Goal: Transaction & Acquisition: Purchase product/service

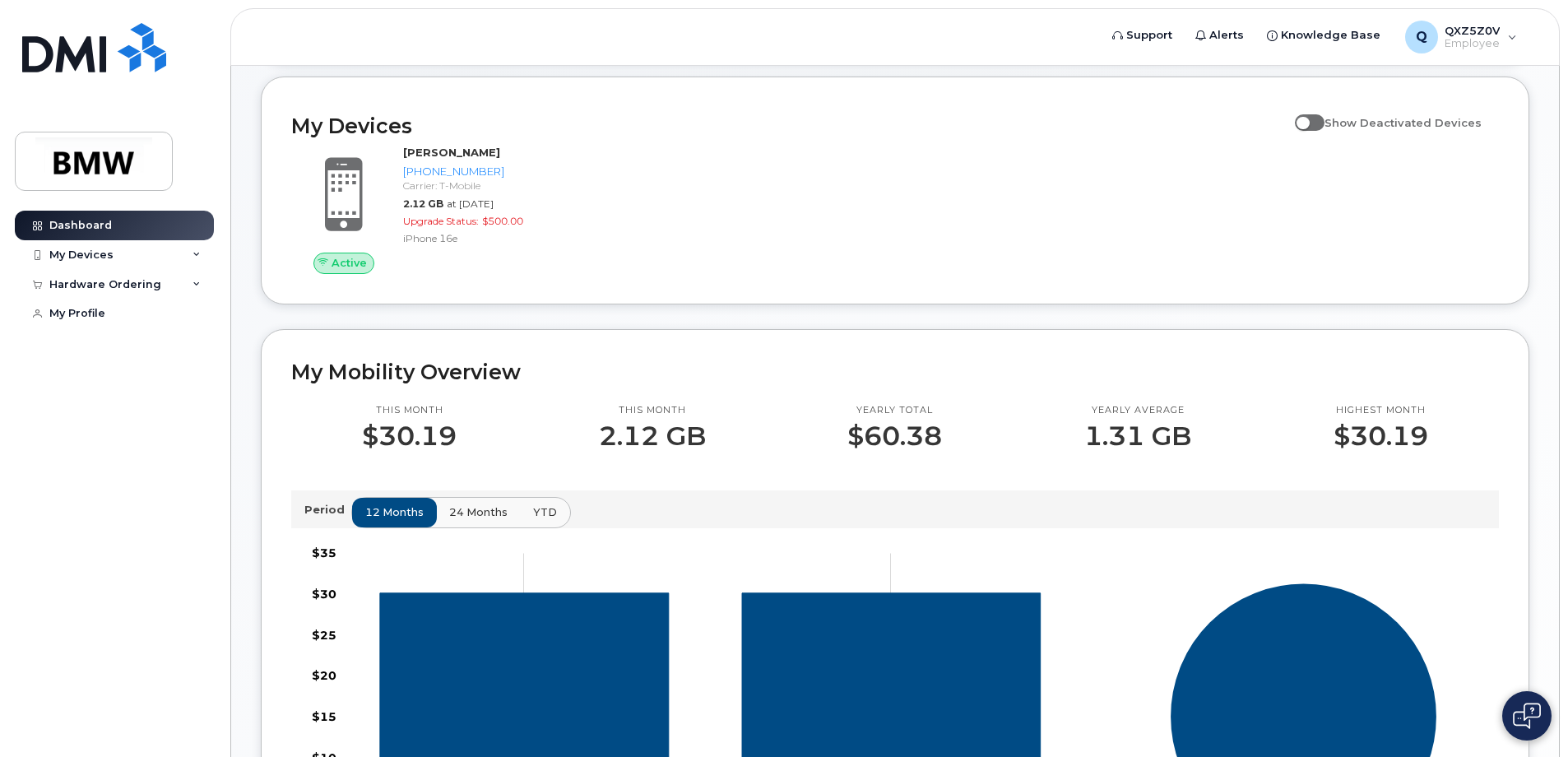
scroll to position [165, 0]
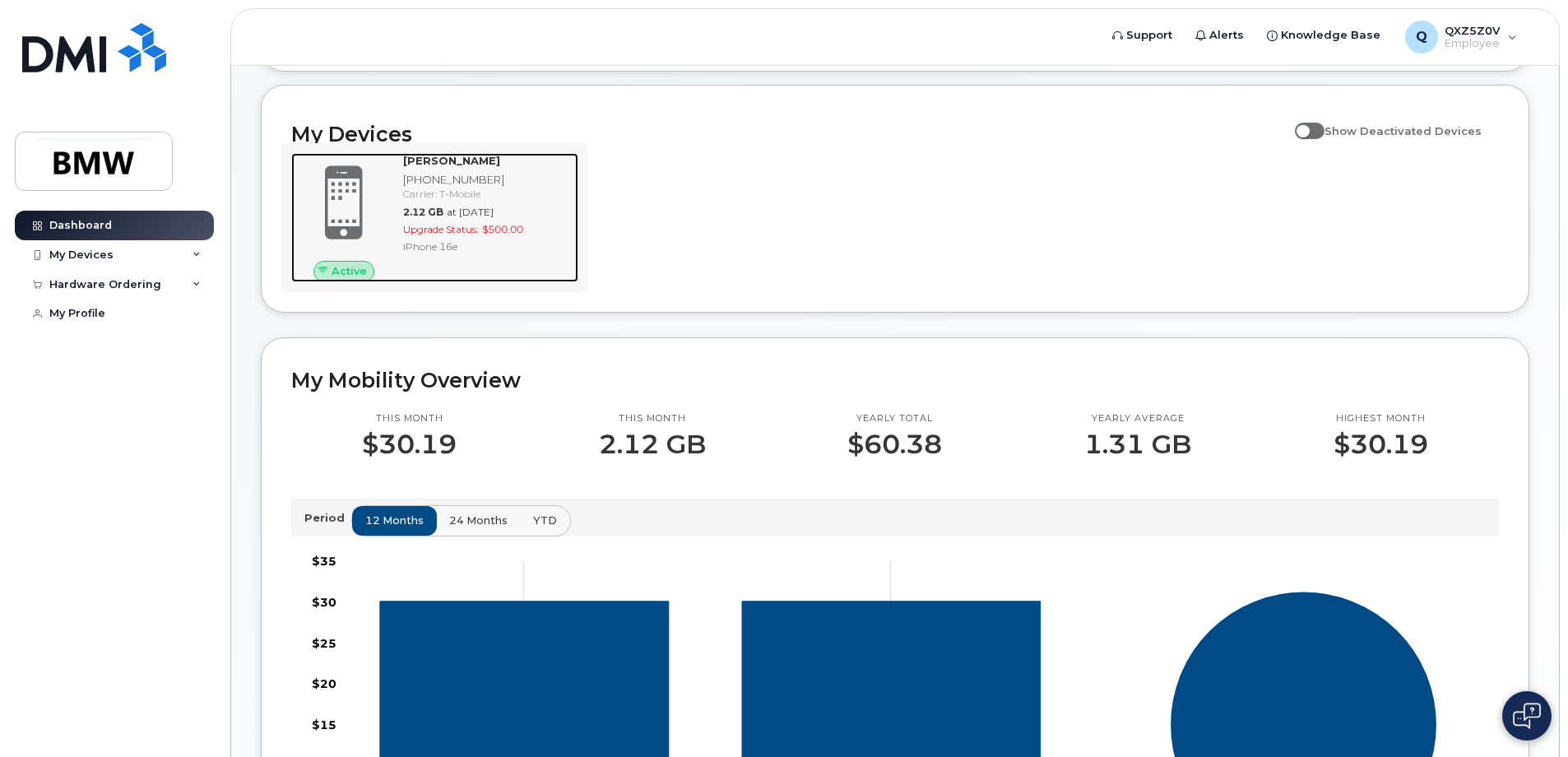
click at [371, 208] on span at bounding box center [344, 202] width 79 height 83
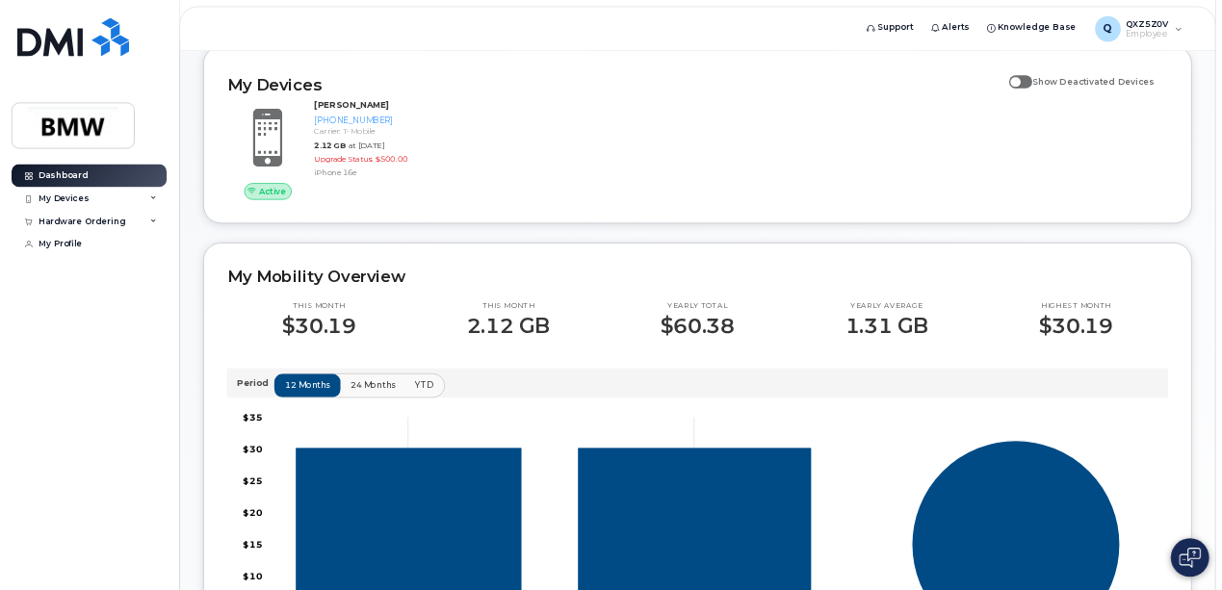
scroll to position [104, 0]
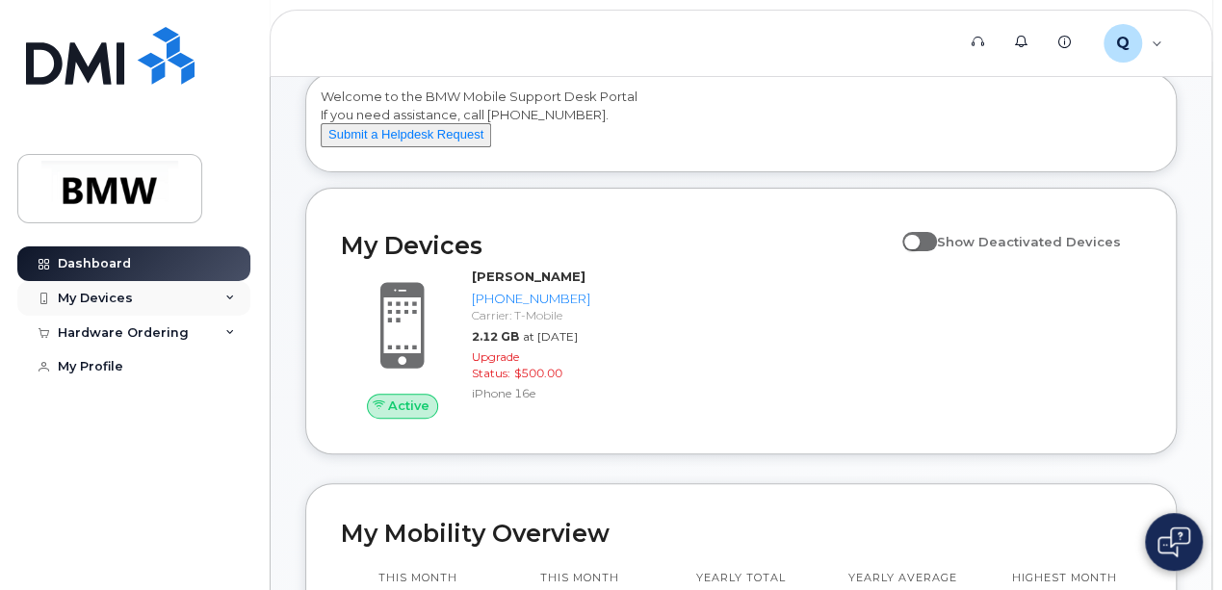
click at [215, 296] on div "My Devices" at bounding box center [133, 298] width 233 height 35
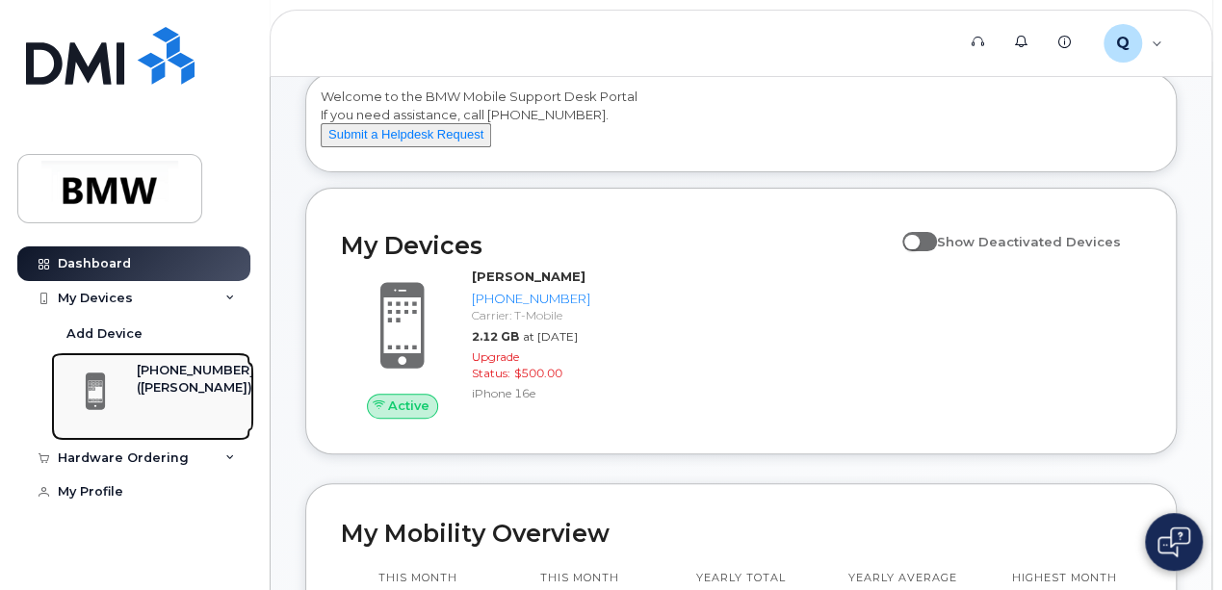
click at [183, 370] on div "[PHONE_NUMBER]" at bounding box center [195, 370] width 117 height 17
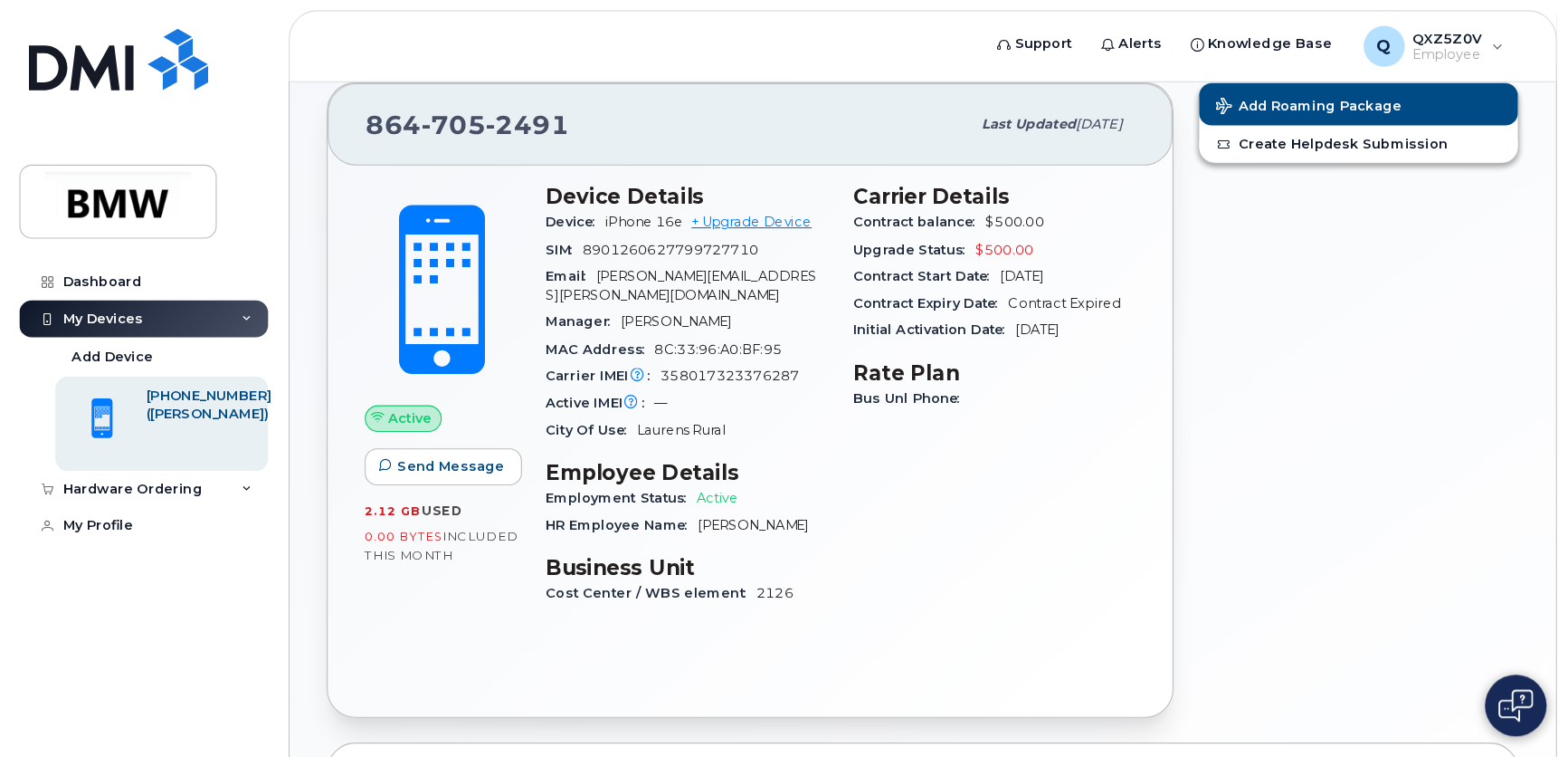
scroll to position [60, 0]
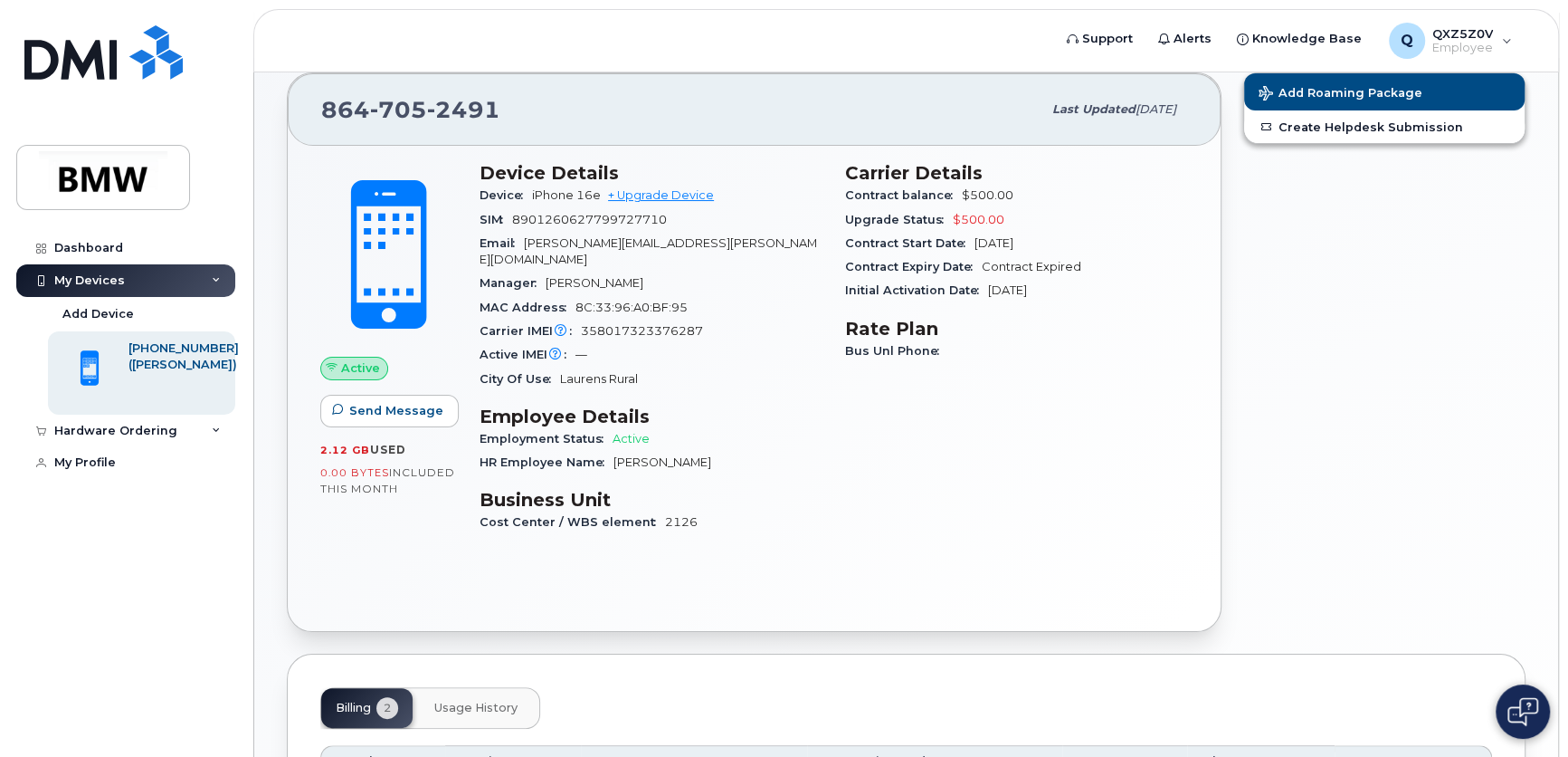
click at [173, 284] on div "My Devices" at bounding box center [125, 280] width 219 height 33
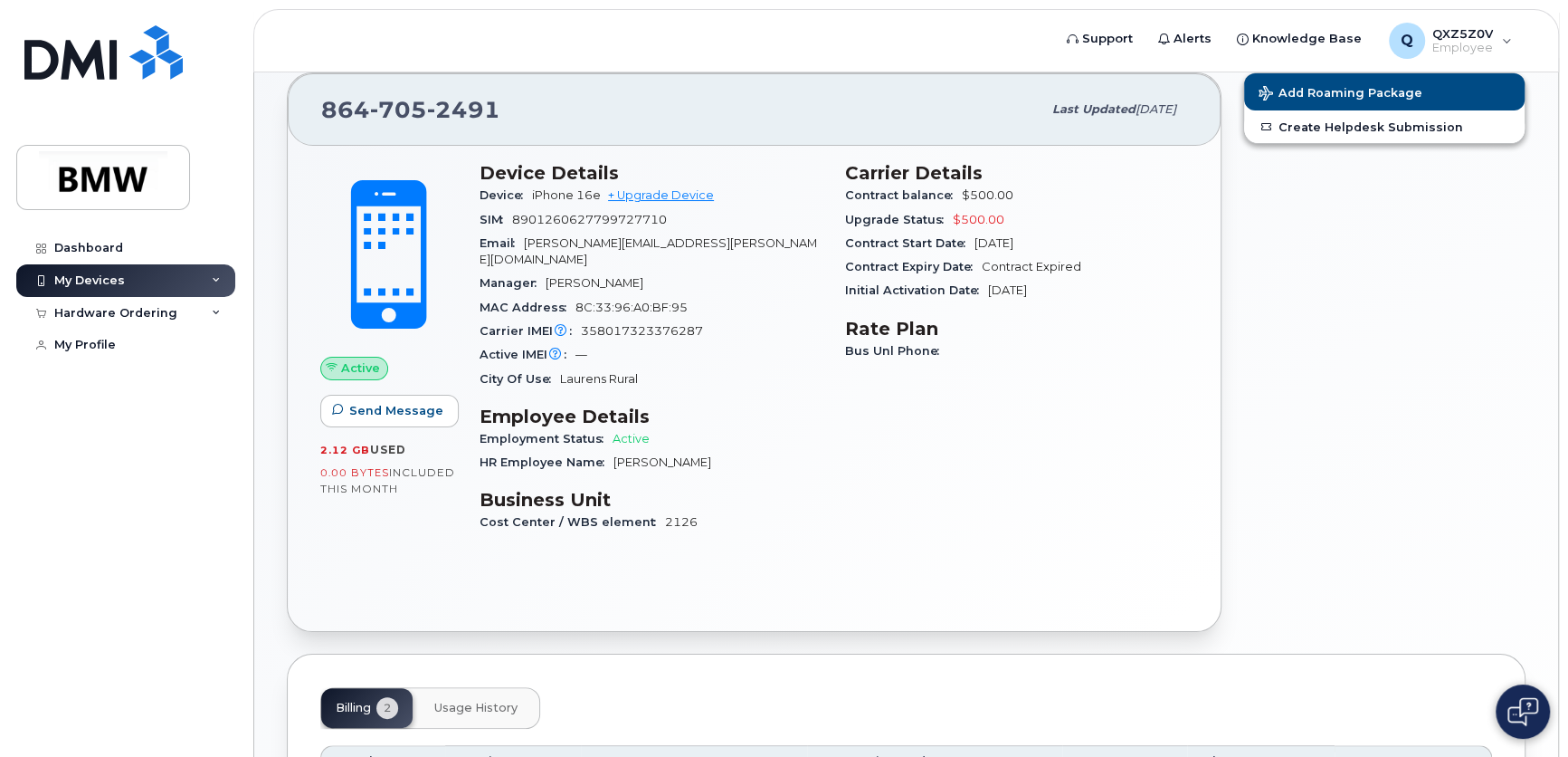
click at [173, 284] on div "My Devices" at bounding box center [125, 280] width 219 height 33
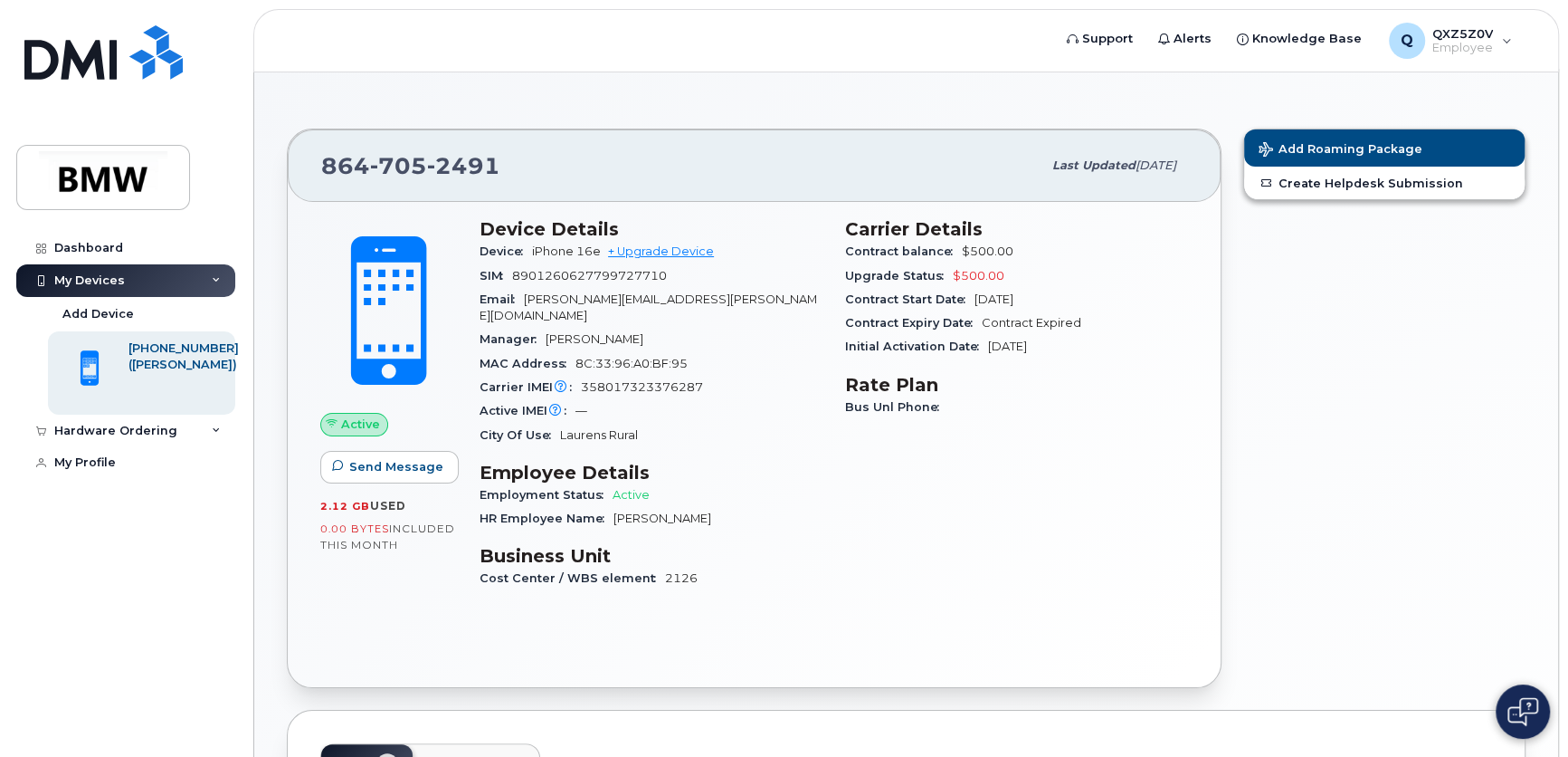
scroll to position [0, 0]
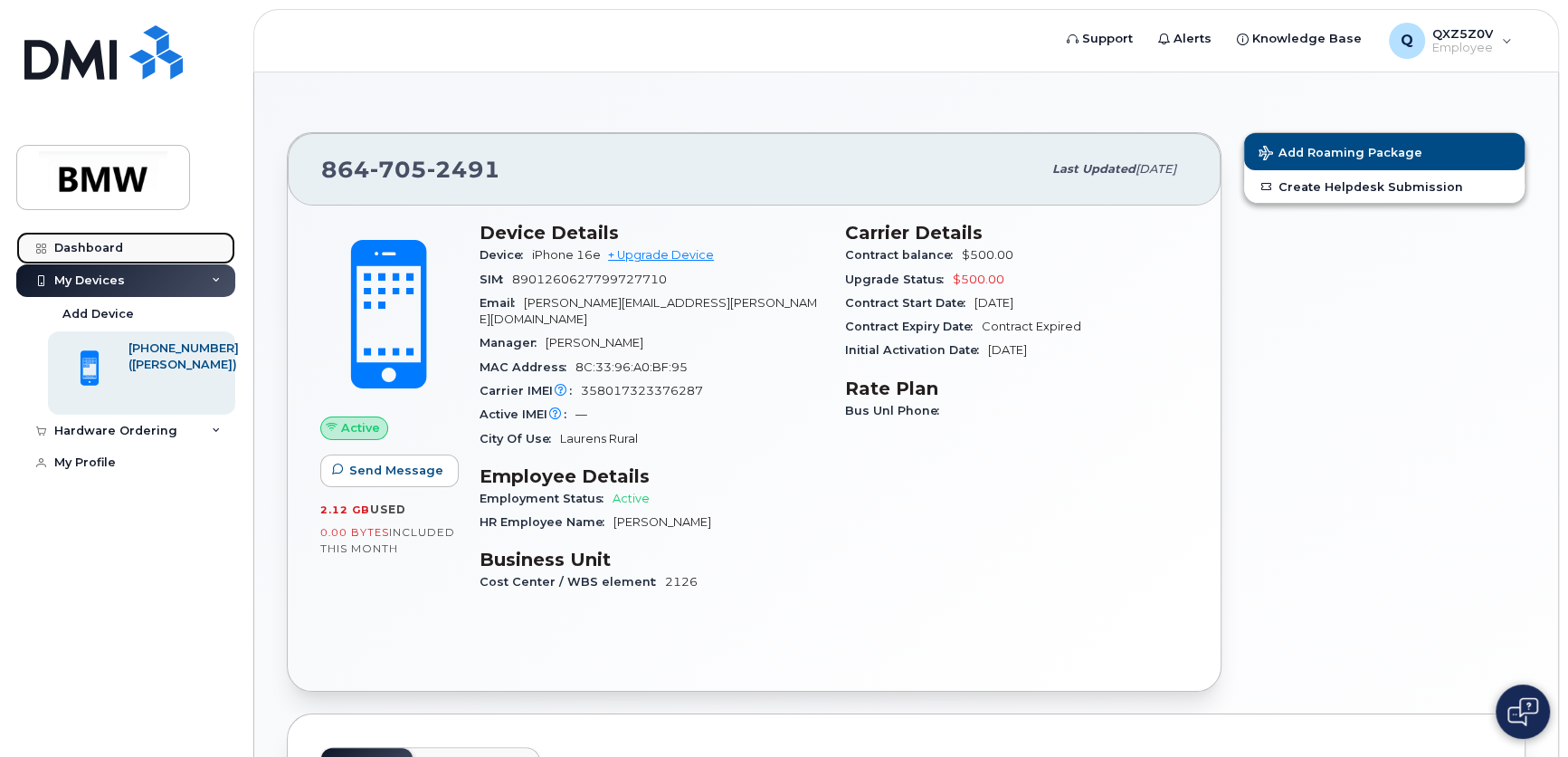
click at [93, 241] on div "Dashboard" at bounding box center [88, 247] width 69 height 14
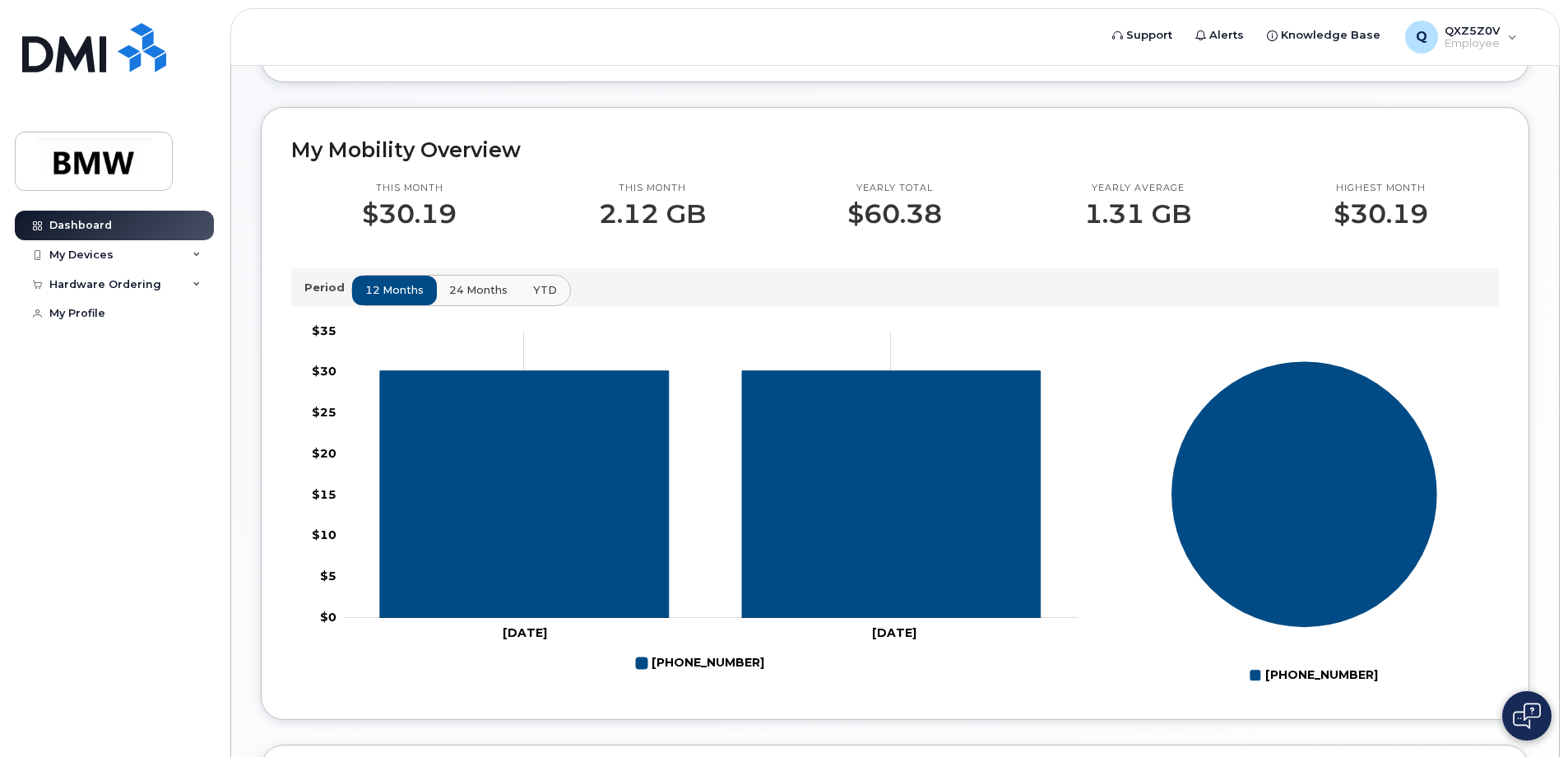
scroll to position [387, 0]
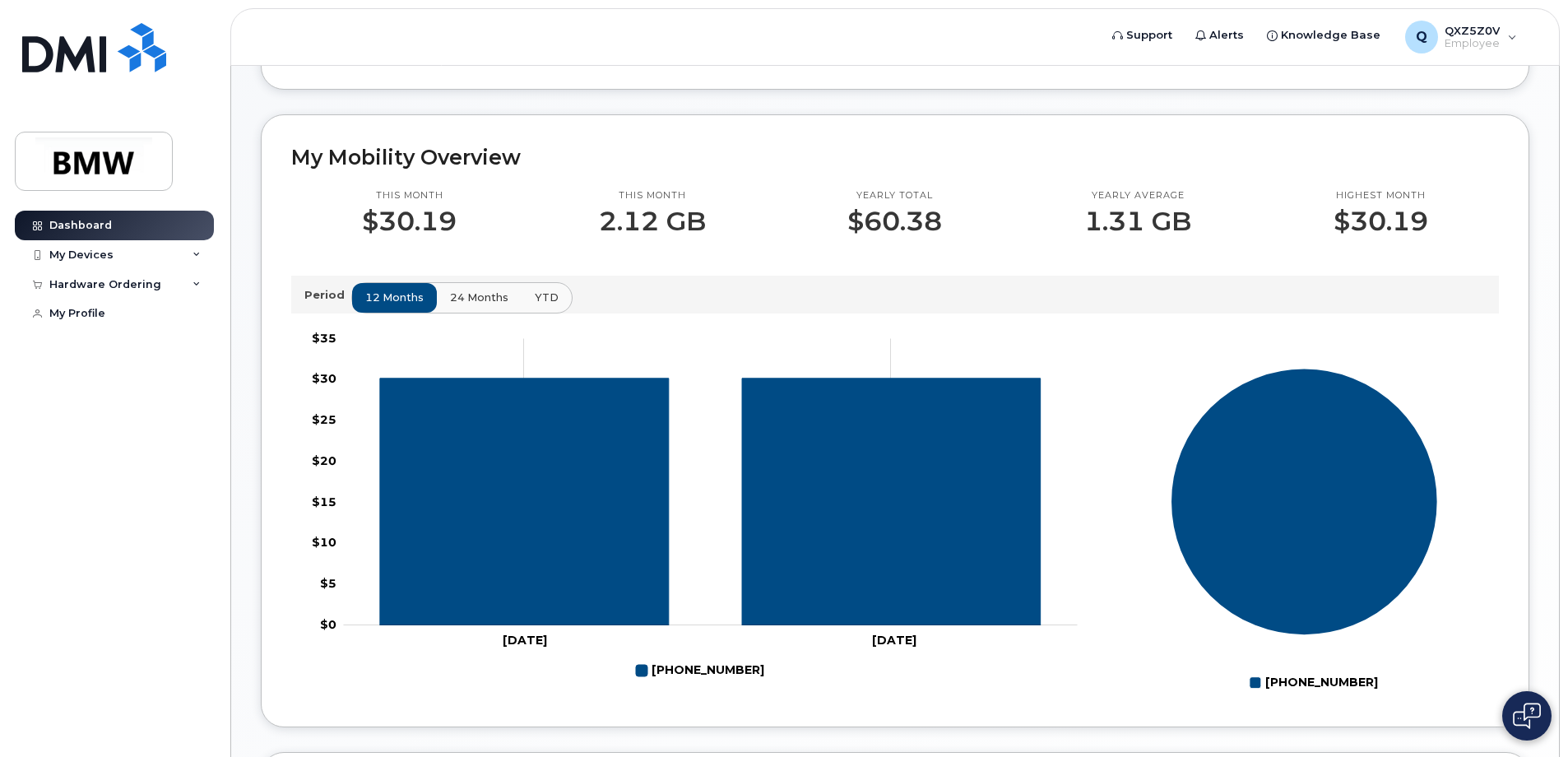
click at [490, 305] on span "24 months" at bounding box center [479, 297] width 58 height 15
click at [541, 305] on span "YTD" at bounding box center [546, 297] width 24 height 15
click at [403, 305] on span "12 months" at bounding box center [395, 297] width 58 height 15
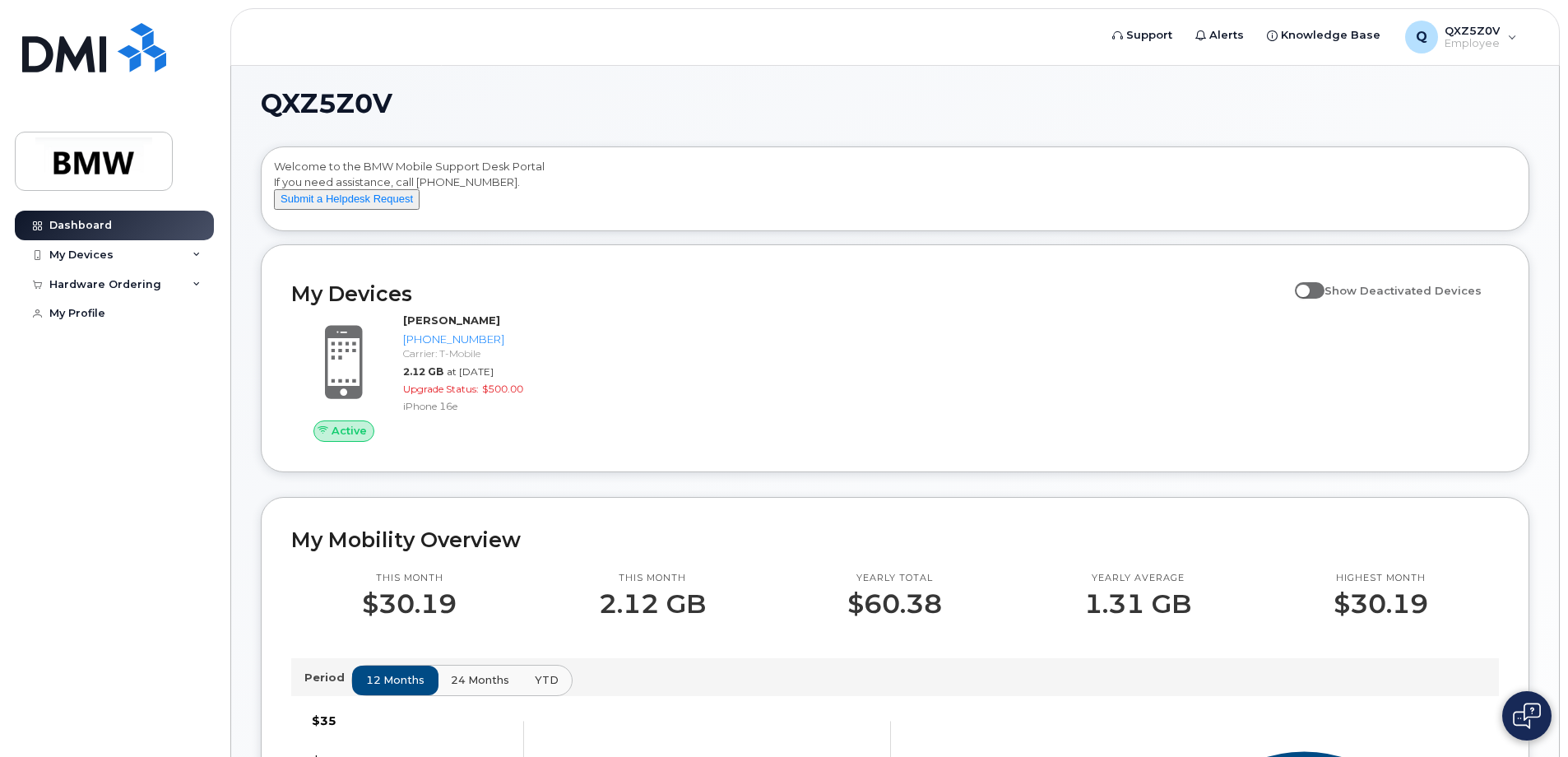
scroll to position [0, 0]
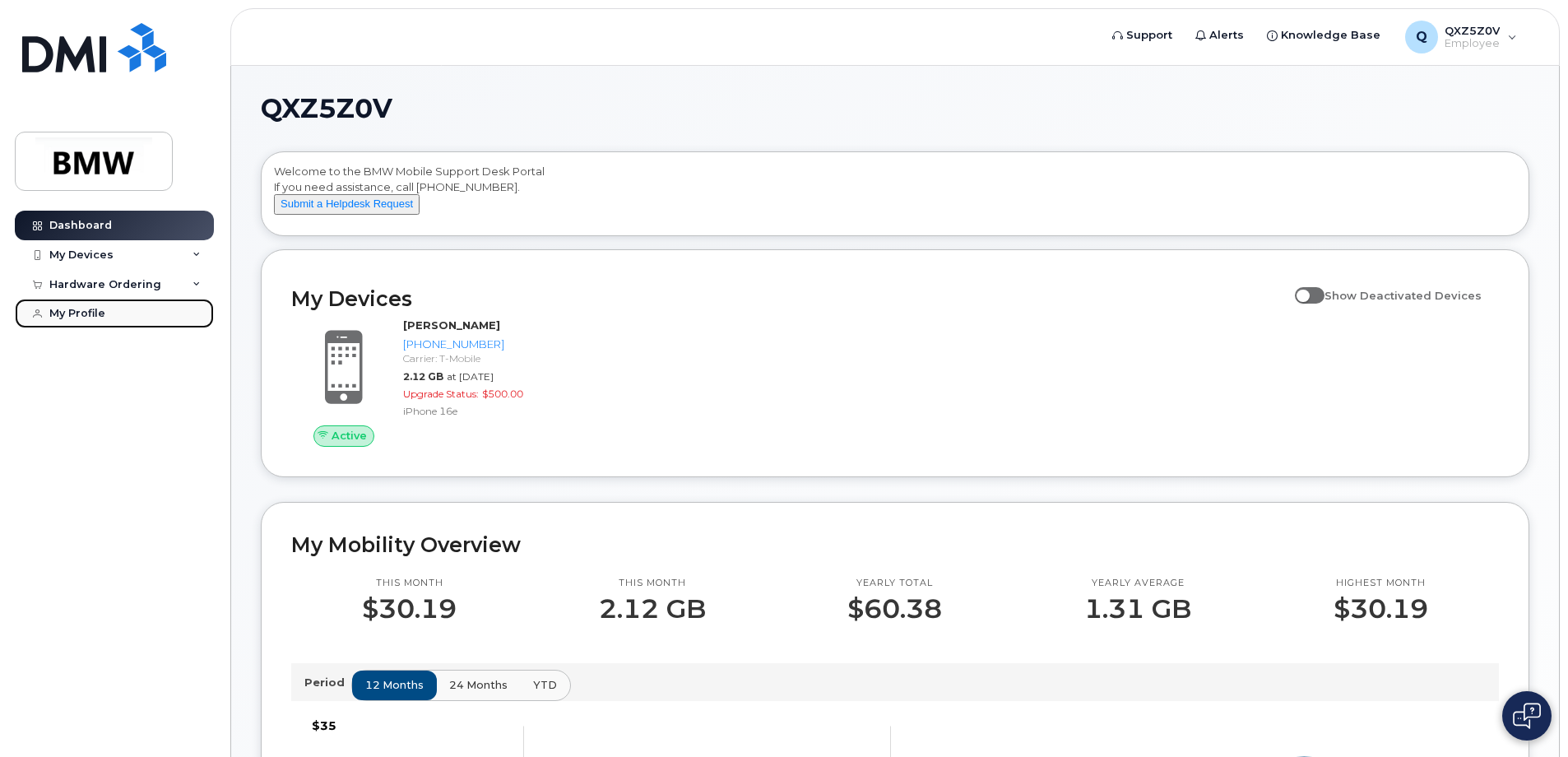
click at [85, 322] on link "My Profile" at bounding box center [114, 313] width 199 height 30
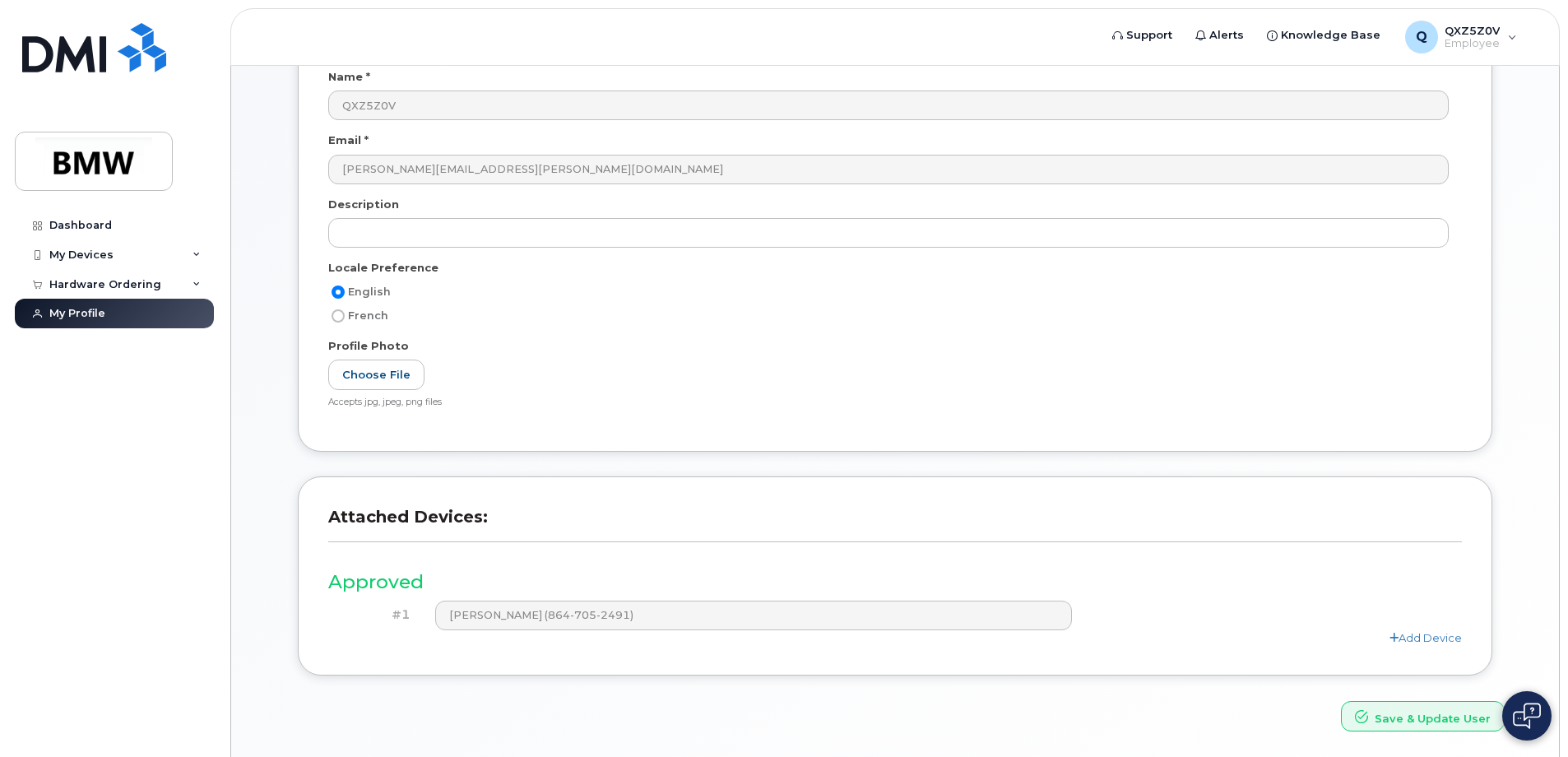
scroll to position [220, 0]
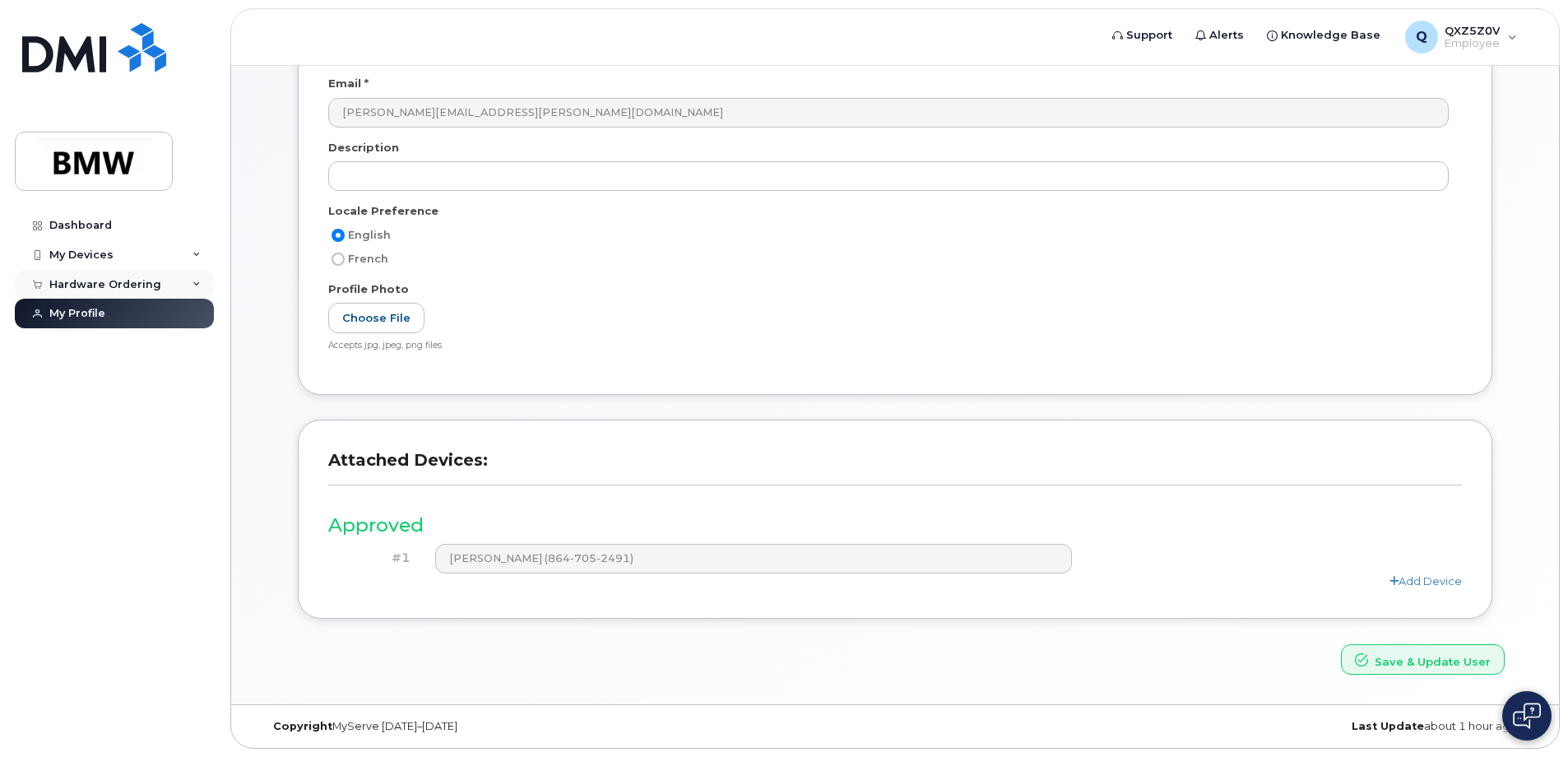
click at [63, 290] on div "Hardware Ordering" at bounding box center [105, 284] width 112 height 13
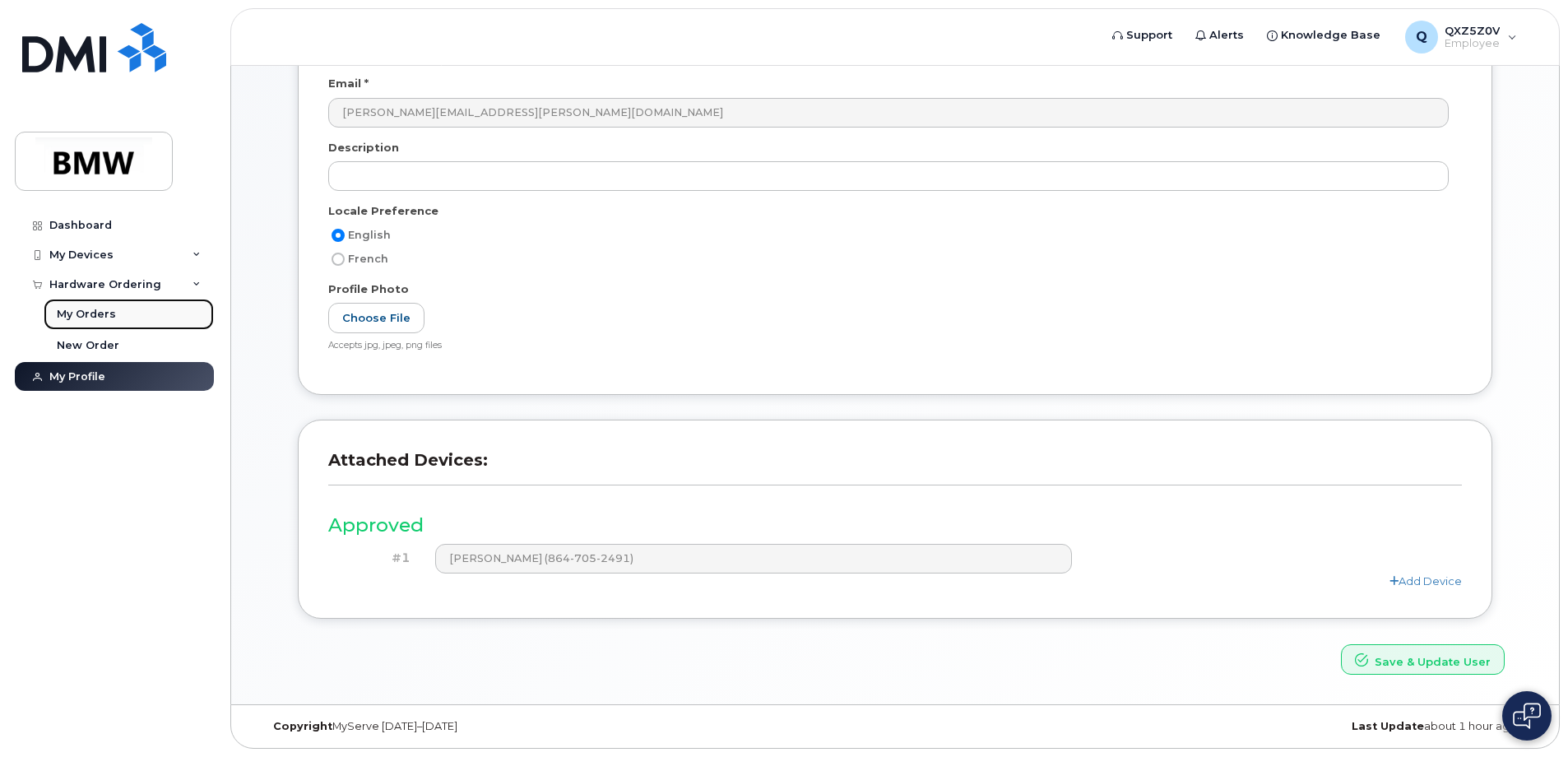
click at [91, 319] on div "My Orders" at bounding box center [85, 314] width 59 height 15
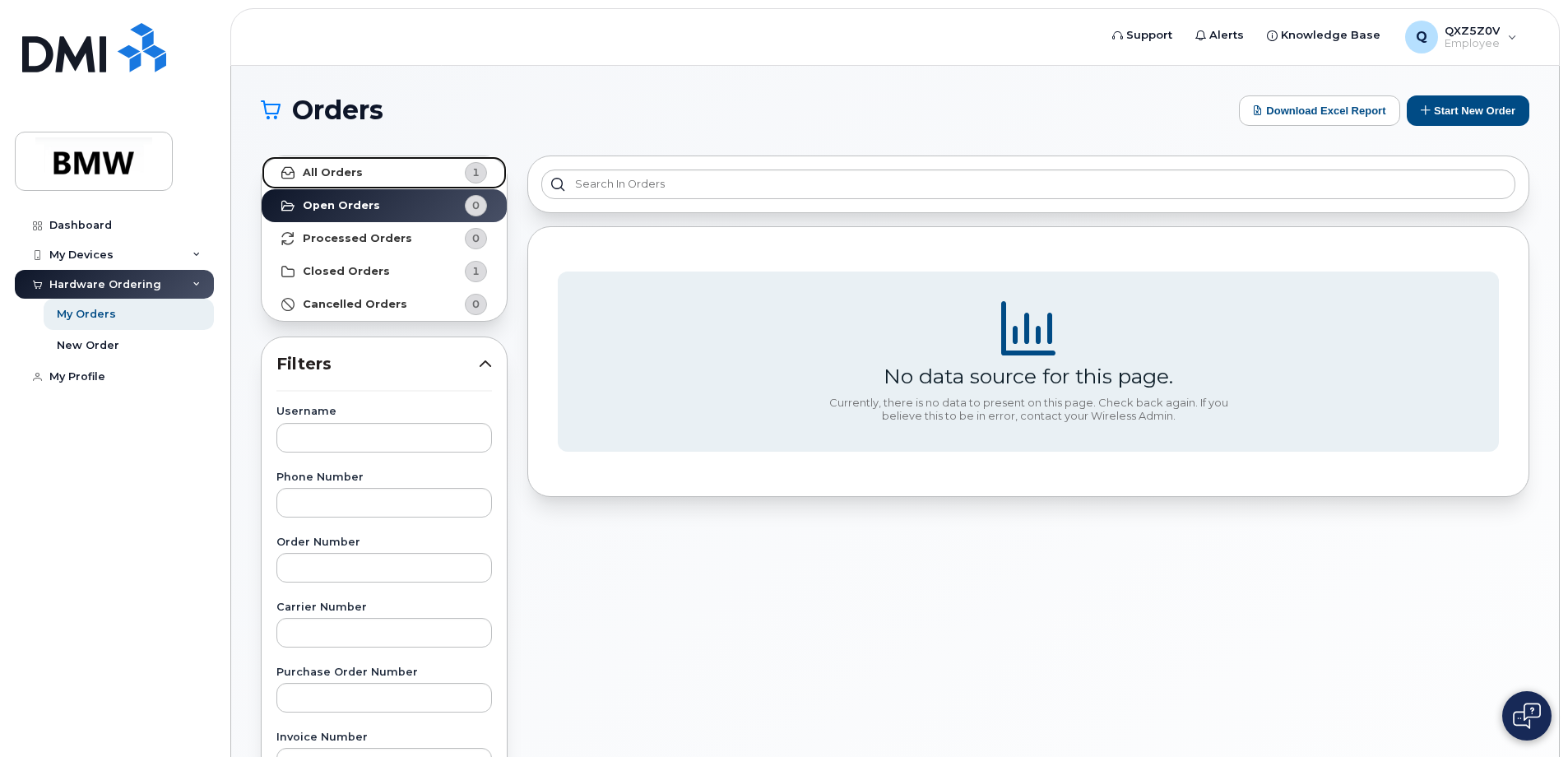
click at [391, 173] on link "All Orders 1" at bounding box center [384, 173] width 245 height 33
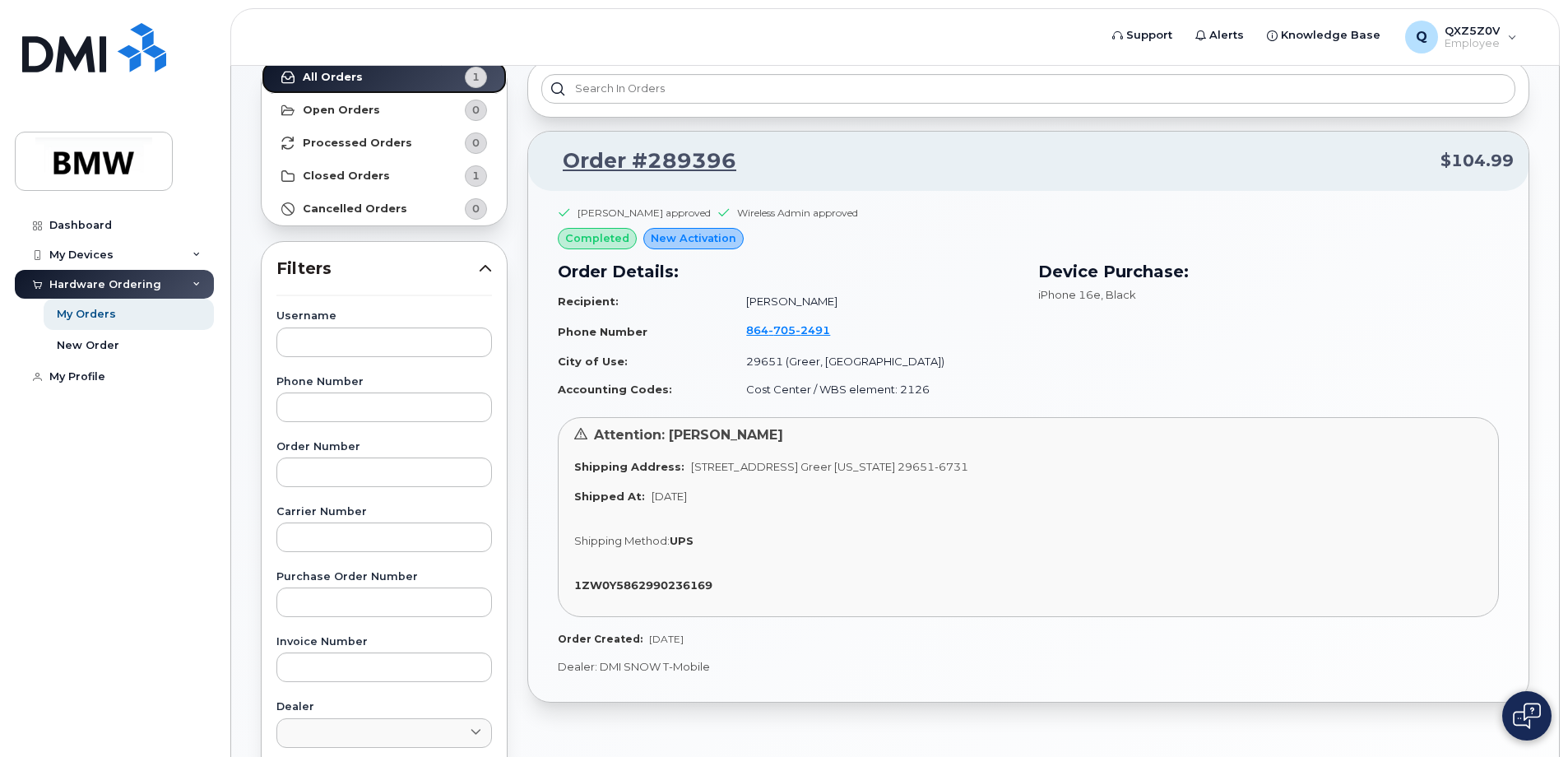
scroll to position [82, 0]
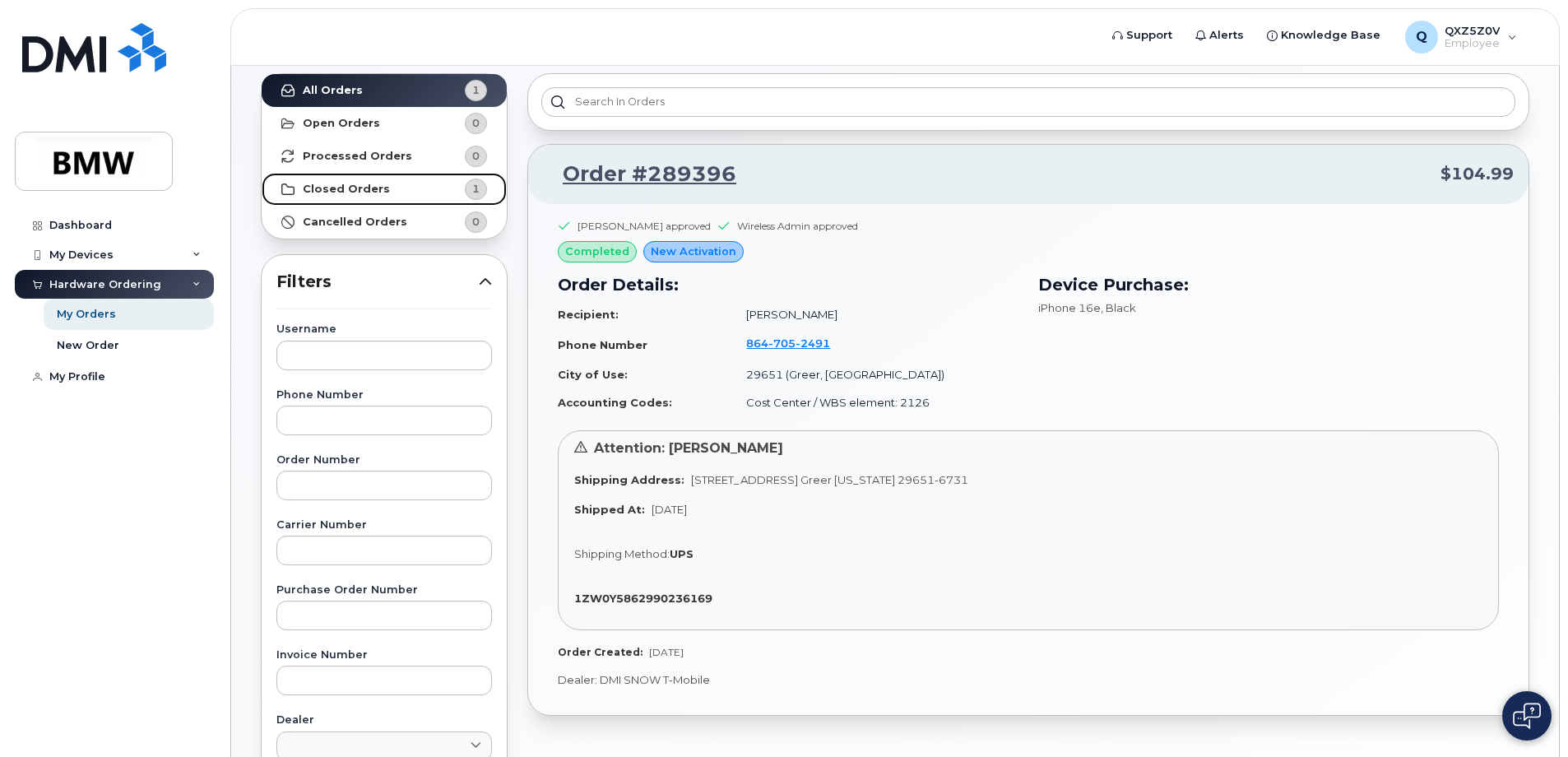
click at [369, 188] on strong "Closed Orders" at bounding box center [346, 189] width 87 height 13
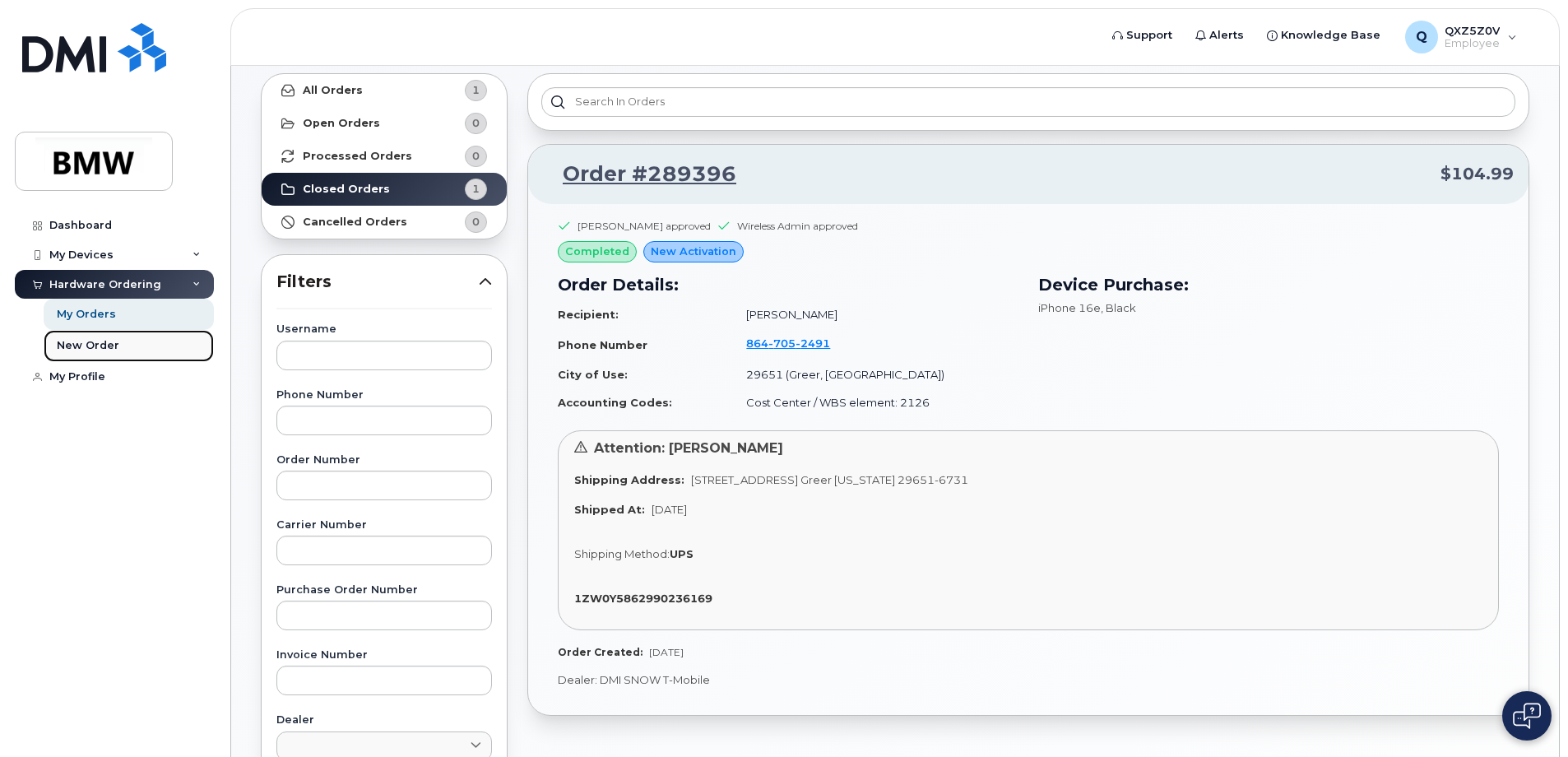
click at [105, 343] on div "New Order" at bounding box center [87, 345] width 62 height 15
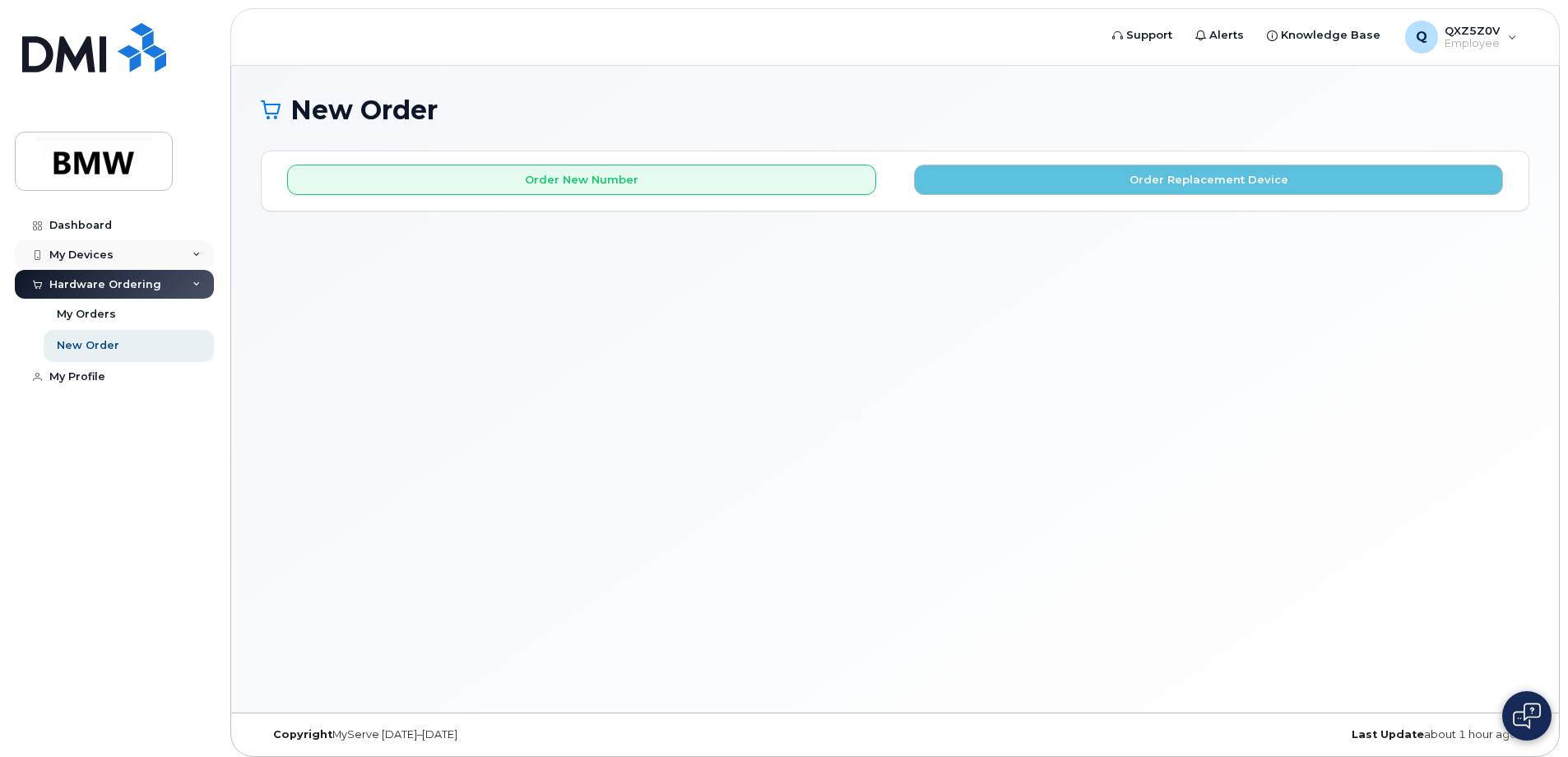
click at [91, 252] on div "My Devices" at bounding box center [81, 255] width 64 height 13
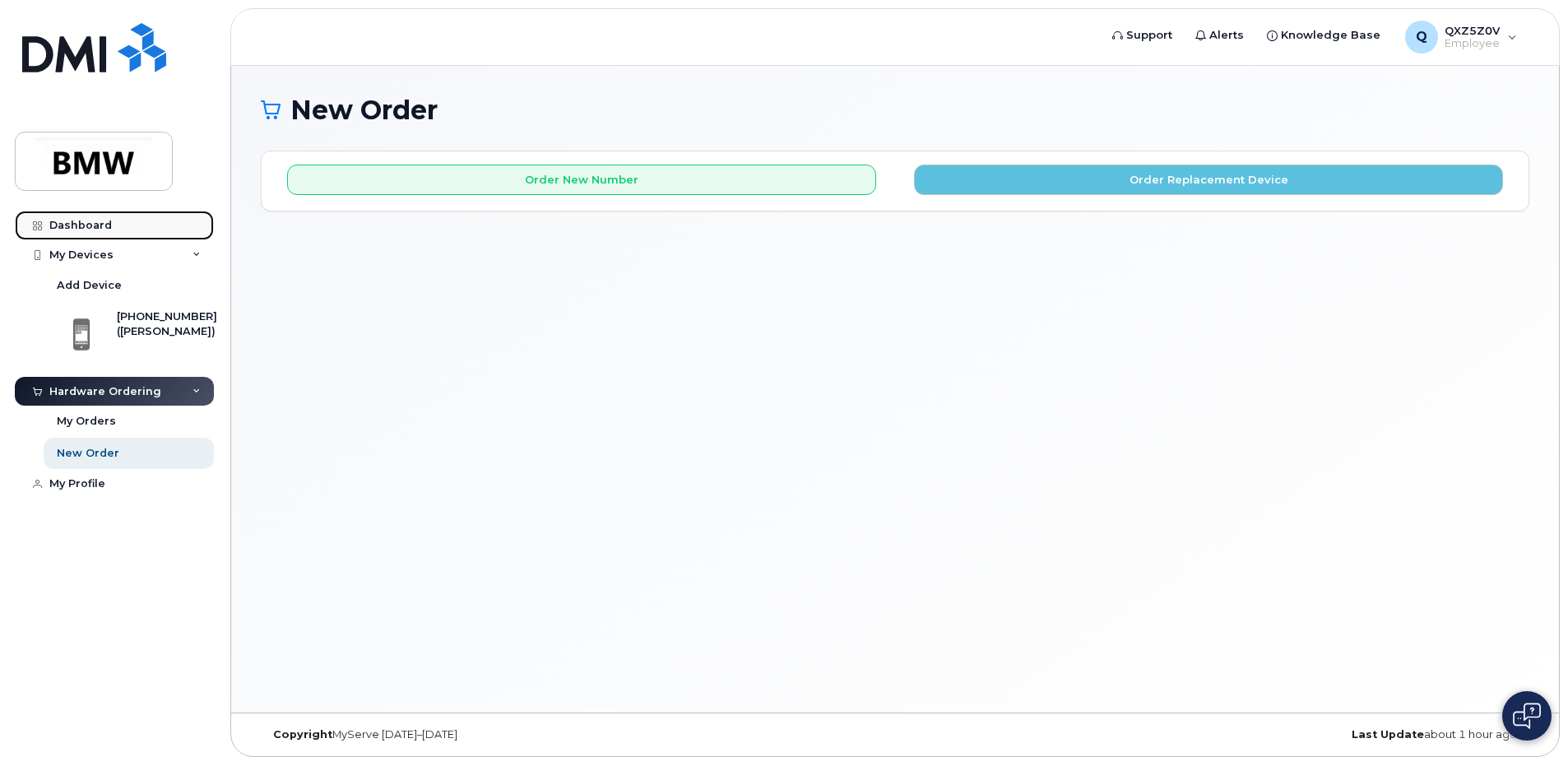
click at [96, 228] on div "Dashboard" at bounding box center [80, 225] width 62 height 13
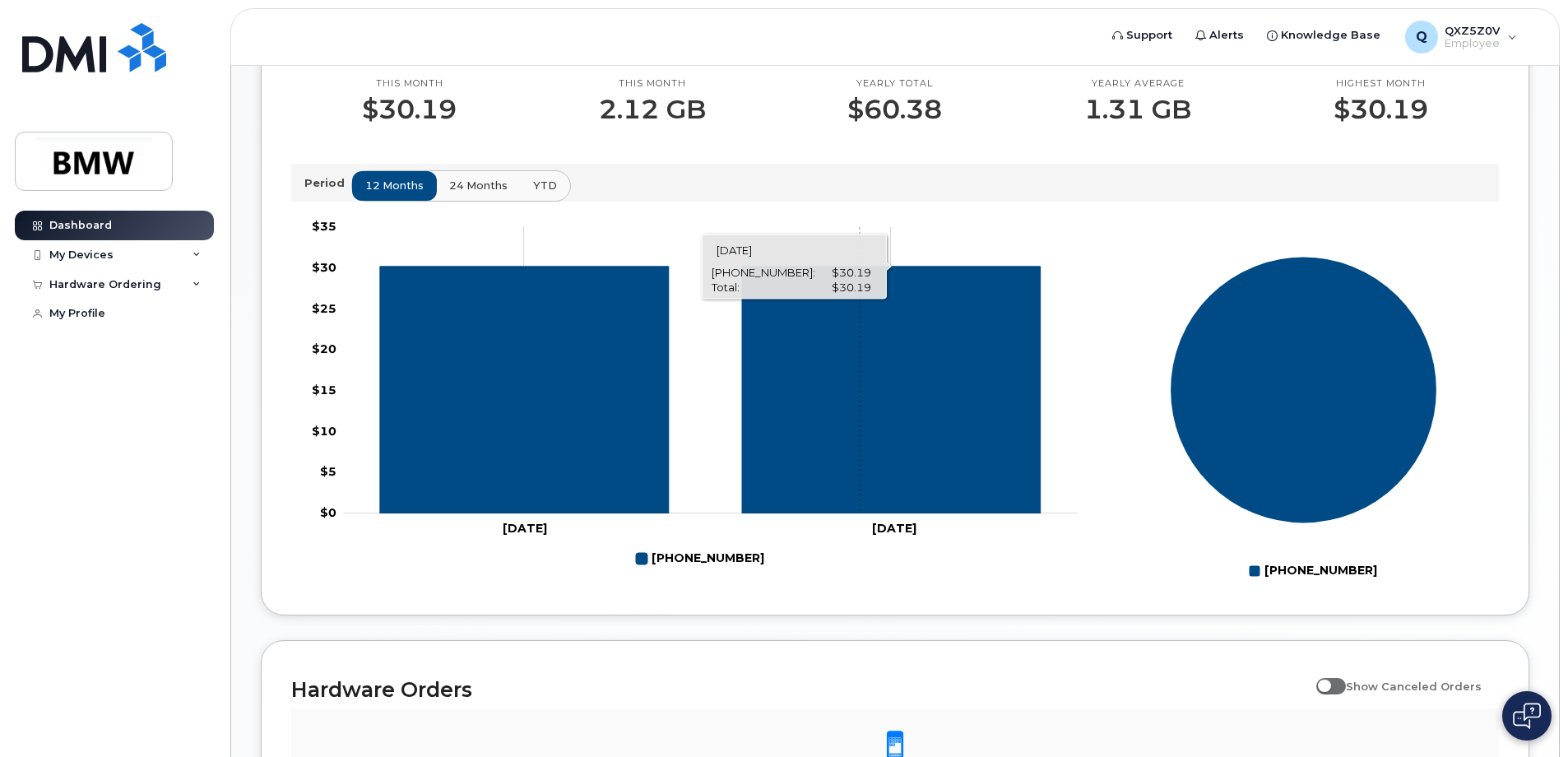
scroll to position [418, 0]
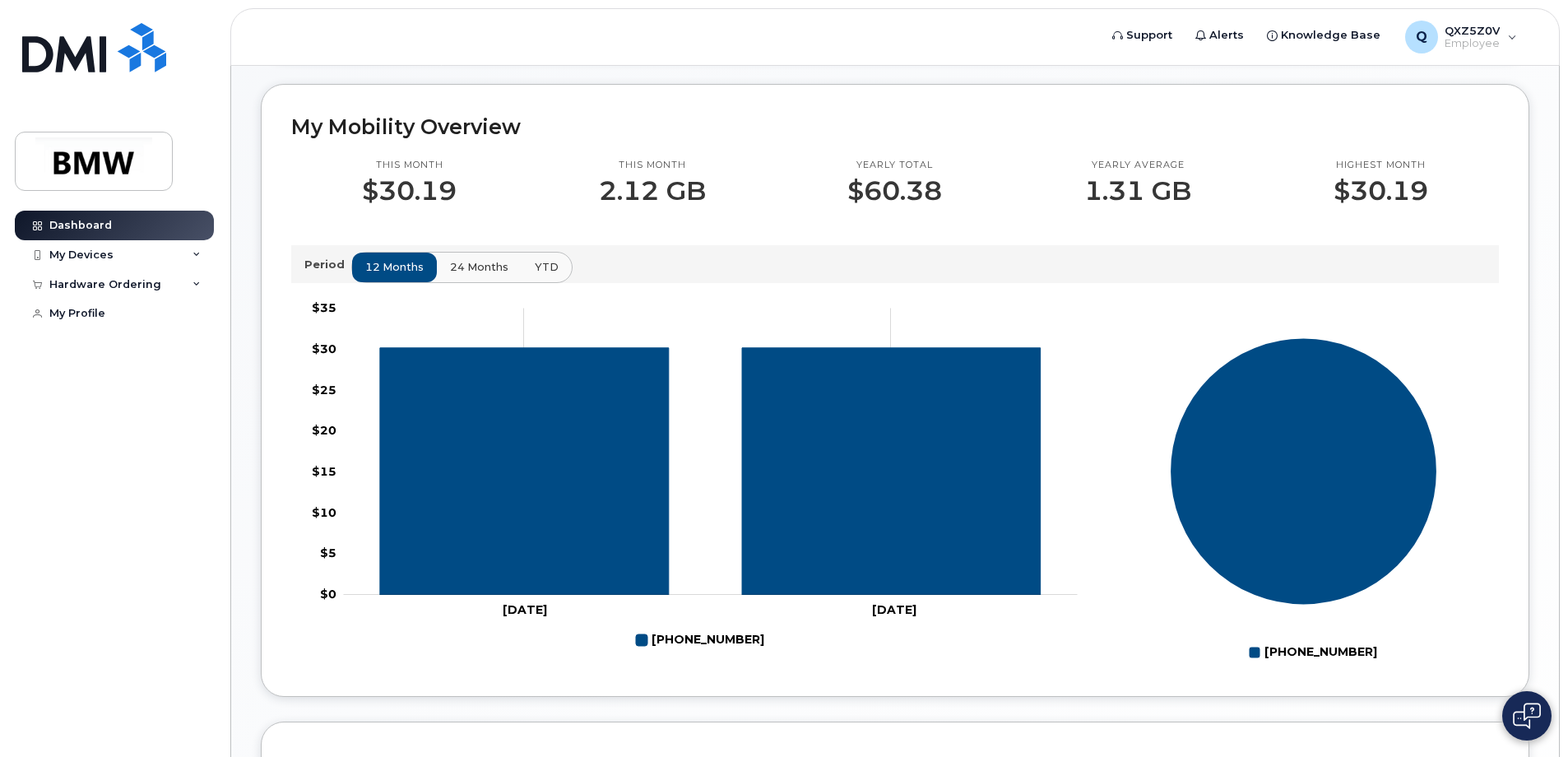
click at [468, 275] on span "24 months" at bounding box center [479, 267] width 58 height 15
click at [408, 275] on span "12 months" at bounding box center [395, 267] width 58 height 15
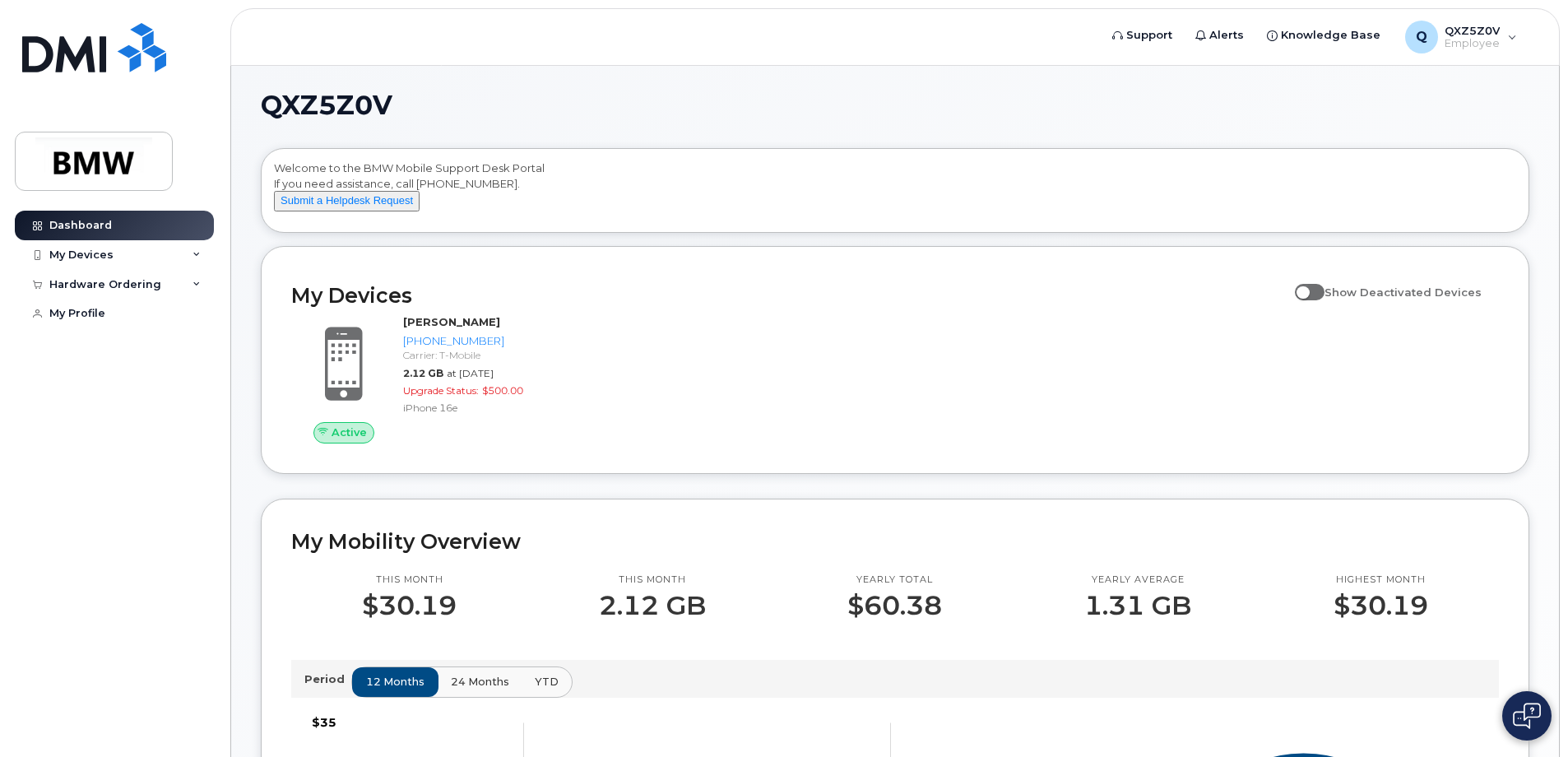
scroll to position [0, 0]
